Goal: Task Accomplishment & Management: Use online tool/utility

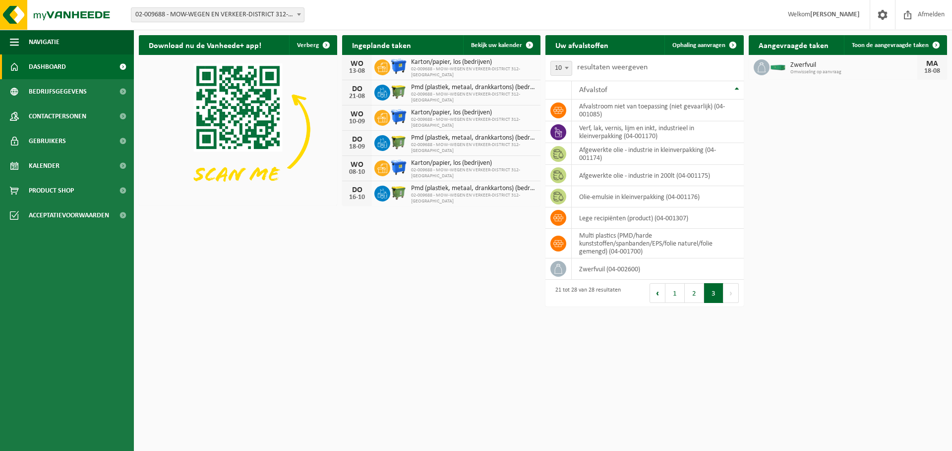
click at [934, 66] on div "MA" at bounding box center [932, 64] width 20 height 8
click at [764, 65] on icon at bounding box center [761, 67] width 10 height 10
click at [801, 63] on span "Zwerfvuil" at bounding box center [853, 65] width 127 height 8
click at [760, 71] on icon at bounding box center [761, 67] width 10 height 10
click at [298, 12] on span at bounding box center [299, 14] width 10 height 13
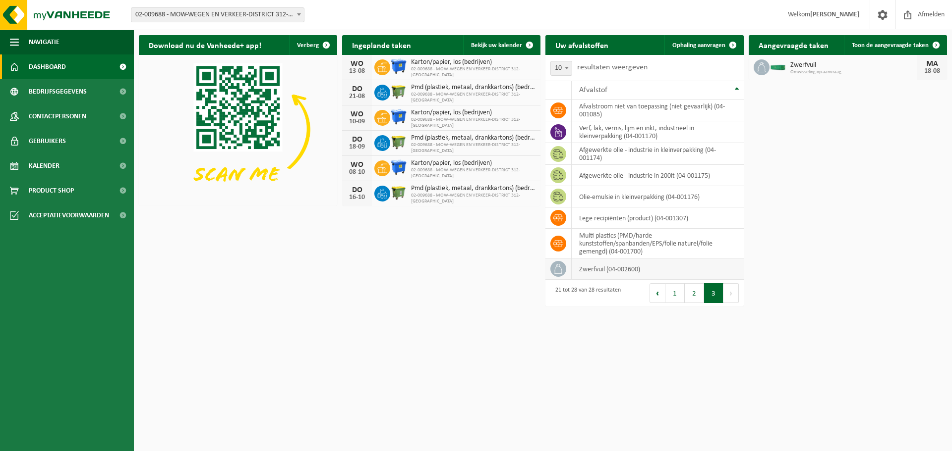
click at [615, 270] on td "zwerfvuil (04-002600)" at bounding box center [657, 269] width 172 height 21
click at [794, 70] on span "Omwisseling op aanvraag" at bounding box center [853, 72] width 127 height 6
click at [795, 68] on span "Zwerfvuil" at bounding box center [853, 65] width 127 height 8
click at [873, 46] on span "Toon de aangevraagde taken" at bounding box center [889, 45] width 77 height 6
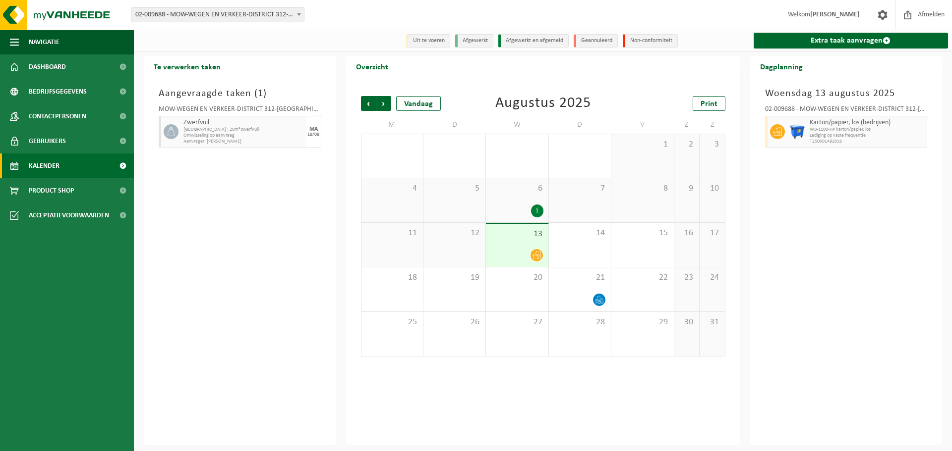
drag, startPoint x: 173, startPoint y: 131, endPoint x: 178, endPoint y: 131, distance: 5.0
click at [174, 131] on icon at bounding box center [171, 131] width 9 height 9
click at [438, 41] on li "Uit te voeren" at bounding box center [427, 40] width 45 height 13
click at [421, 39] on li "Uit te voeren" at bounding box center [427, 40] width 45 height 13
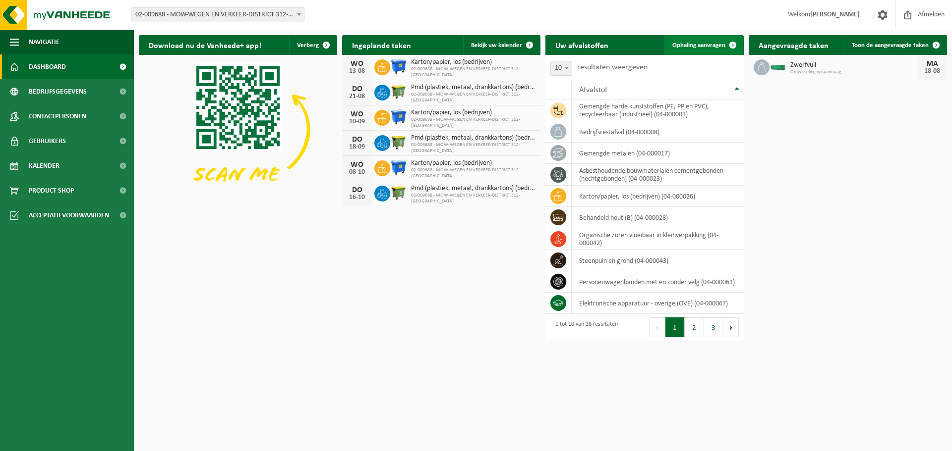
click at [708, 46] on span "Ophaling aanvragen" at bounding box center [698, 45] width 53 height 6
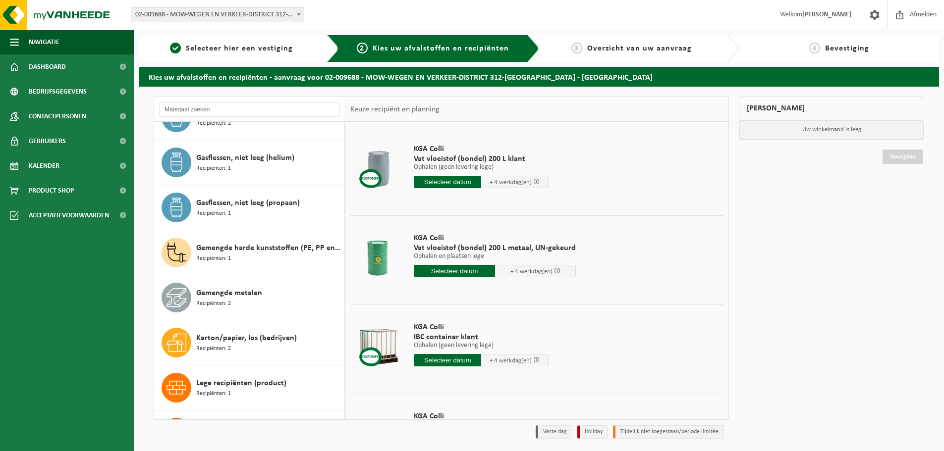
scroll to position [919, 0]
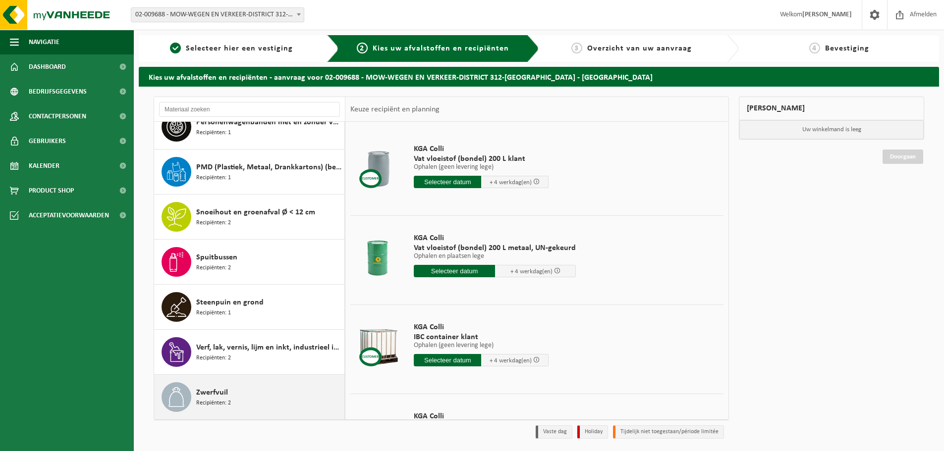
click at [202, 394] on span "Zwerfvuil" at bounding box center [212, 393] width 32 height 12
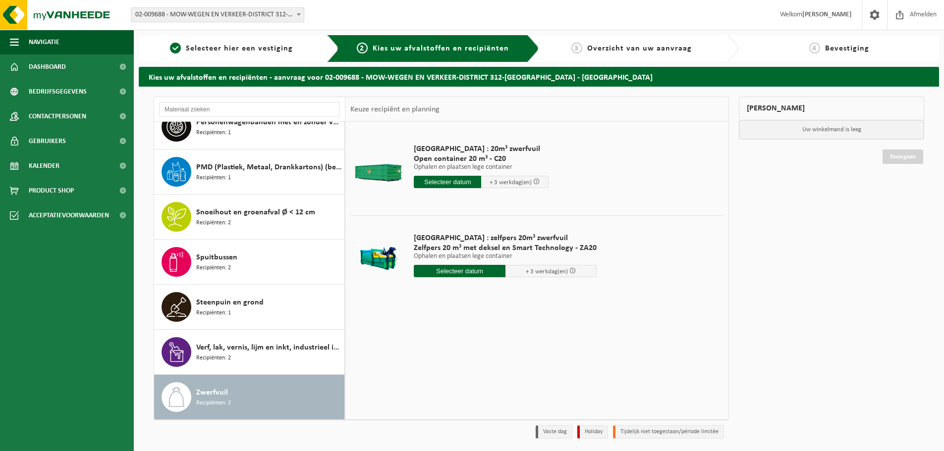
click at [468, 163] on span "Open container 20 m³ - C20" at bounding box center [481, 159] width 135 height 10
click at [384, 173] on div at bounding box center [378, 169] width 51 height 40
click at [443, 183] on input "text" at bounding box center [447, 182] width 67 height 12
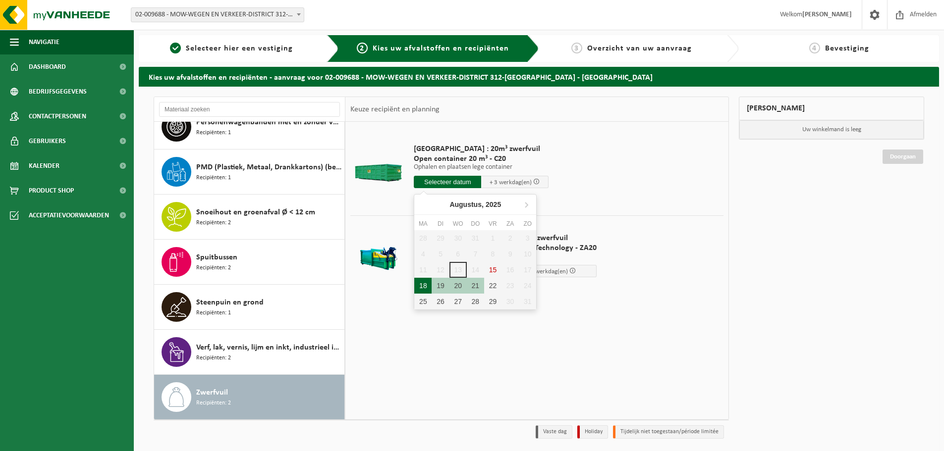
click at [422, 283] on div "18" at bounding box center [422, 286] width 17 height 16
type input "Van 2025-08-18"
type input "2025-08-18"
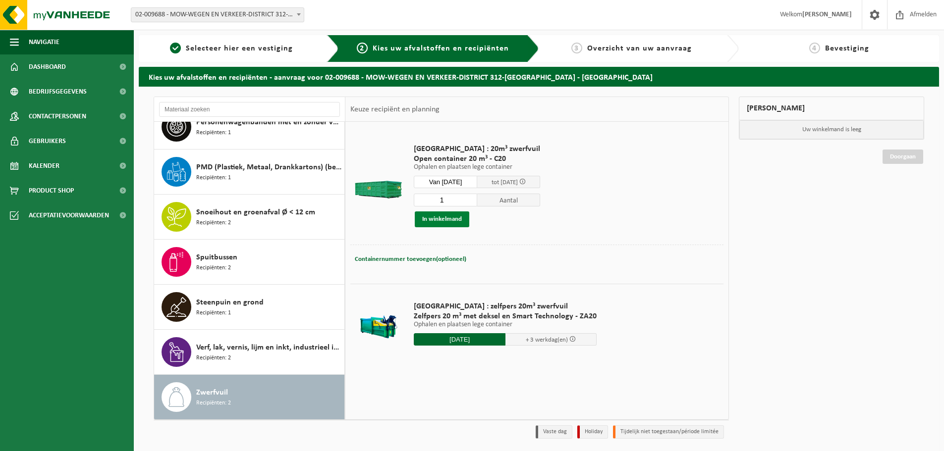
click at [442, 221] on button "In winkelmand" at bounding box center [442, 220] width 55 height 16
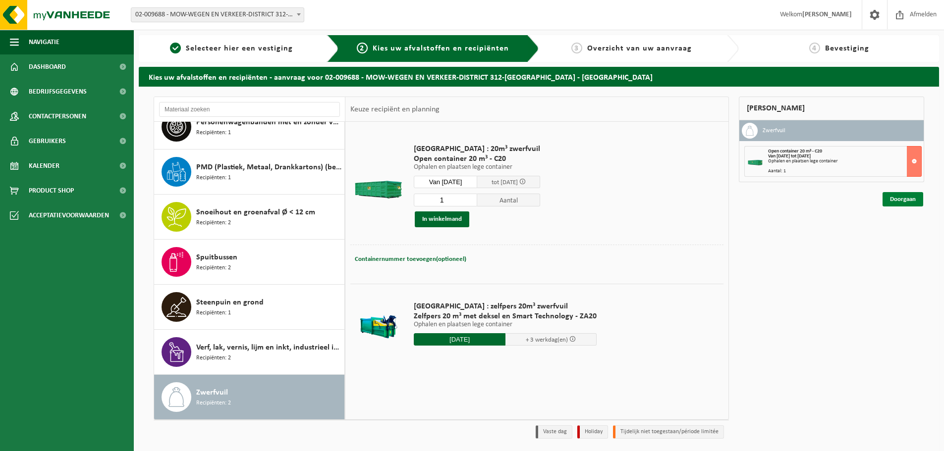
click at [901, 200] on link "Doorgaan" at bounding box center [903, 199] width 41 height 14
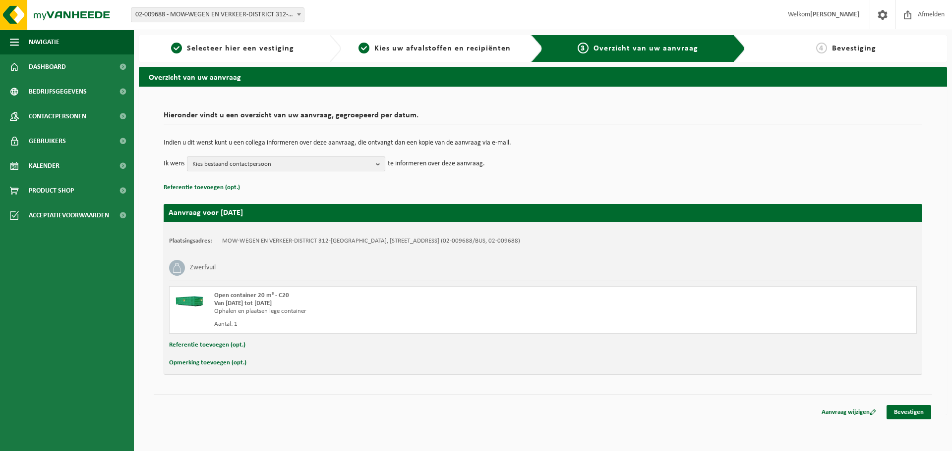
click at [379, 164] on b "button" at bounding box center [380, 164] width 9 height 14
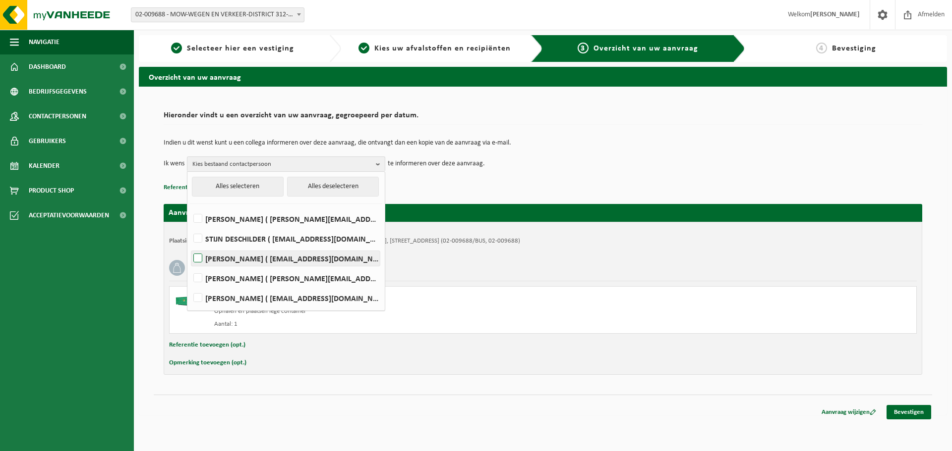
click at [196, 259] on label "[PERSON_NAME] ( [EMAIL_ADDRESS][DOMAIN_NAME] )" at bounding box center [285, 258] width 188 height 15
click at [190, 246] on input "[PERSON_NAME] ( [EMAIL_ADDRESS][DOMAIN_NAME] )" at bounding box center [189, 246] width 0 height 0
checkbox input "true"
click at [598, 157] on td "Ik wens [PERSON_NAME] Alles selecteren Alles deselecteren [PERSON_NAME] ( [PERS…" at bounding box center [543, 164] width 758 height 15
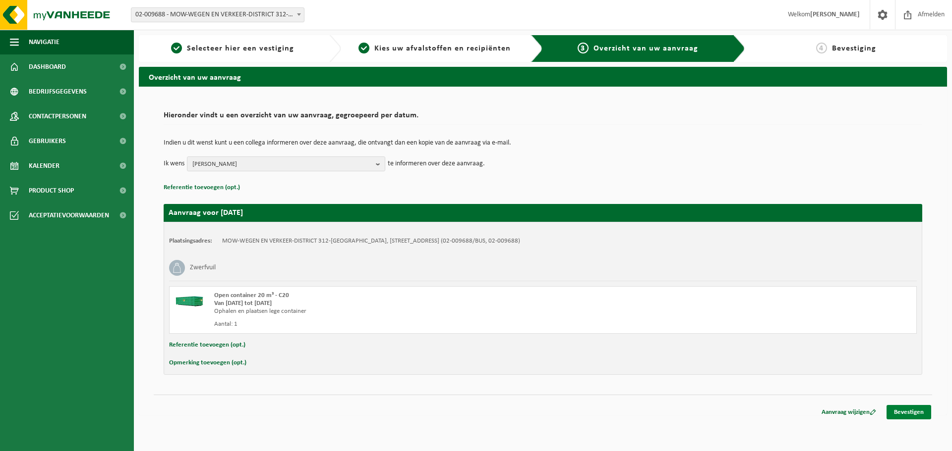
click at [910, 413] on link "Bevestigen" at bounding box center [908, 412] width 45 height 14
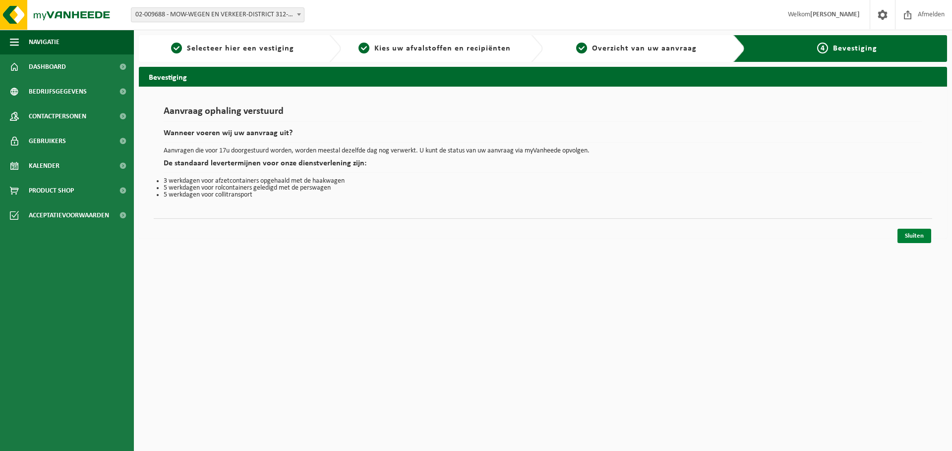
click at [918, 234] on link "Sluiten" at bounding box center [914, 236] width 34 height 14
